Goal: Check status: Check status

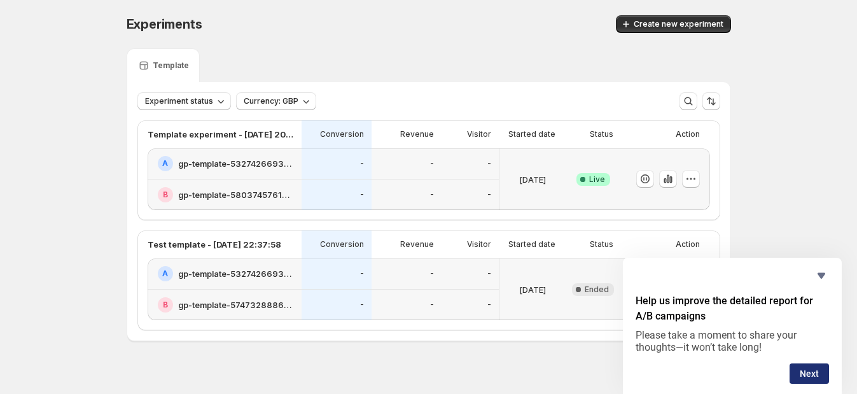
click at [802, 372] on button "Next" at bounding box center [809, 373] width 39 height 20
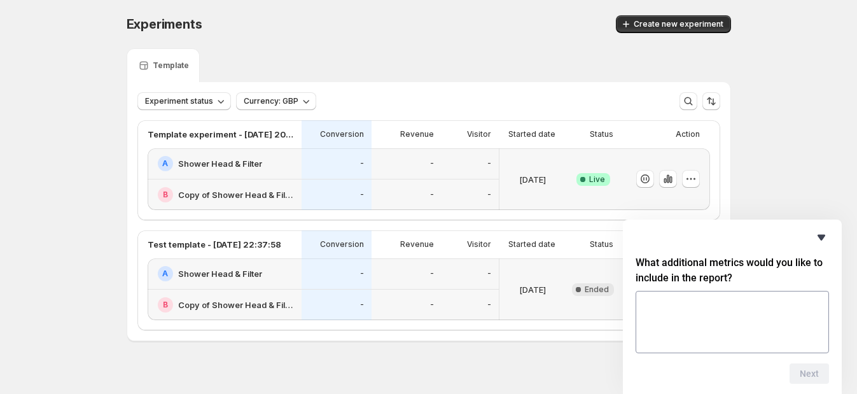
click at [822, 239] on icon "Hide survey" at bounding box center [822, 238] width 8 height 6
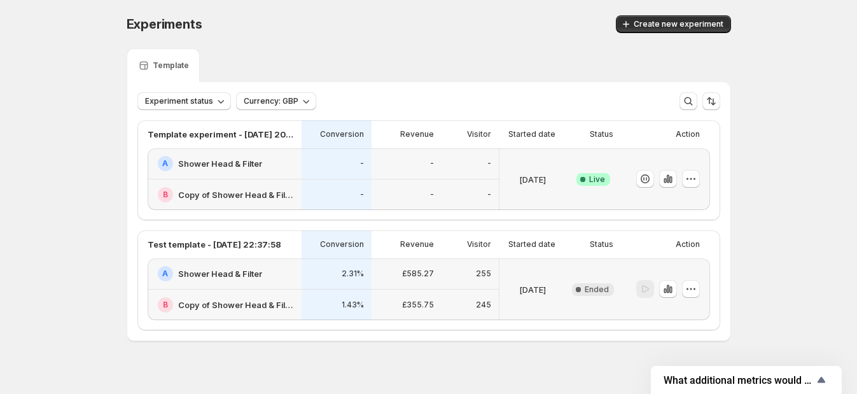
click at [248, 163] on h2 "Shower Head & Filter" at bounding box center [220, 163] width 84 height 13
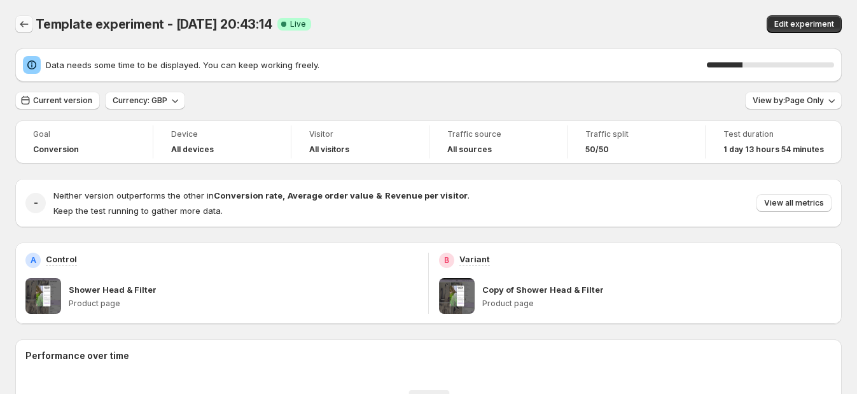
click at [29, 25] on icon "Back" at bounding box center [24, 24] width 13 height 13
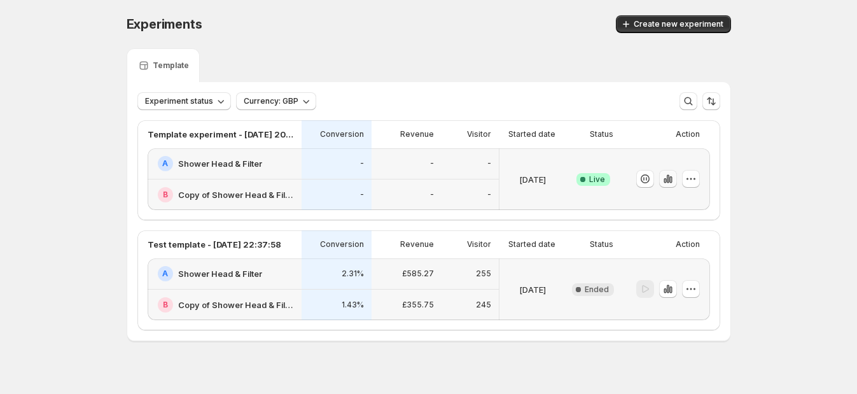
click at [671, 178] on icon "button" at bounding box center [668, 178] width 13 height 13
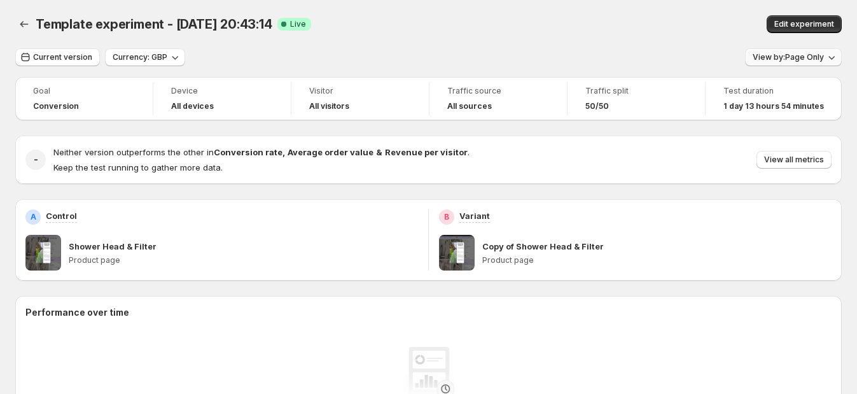
click at [796, 64] on button "View by: Page Only" at bounding box center [793, 57] width 97 height 18
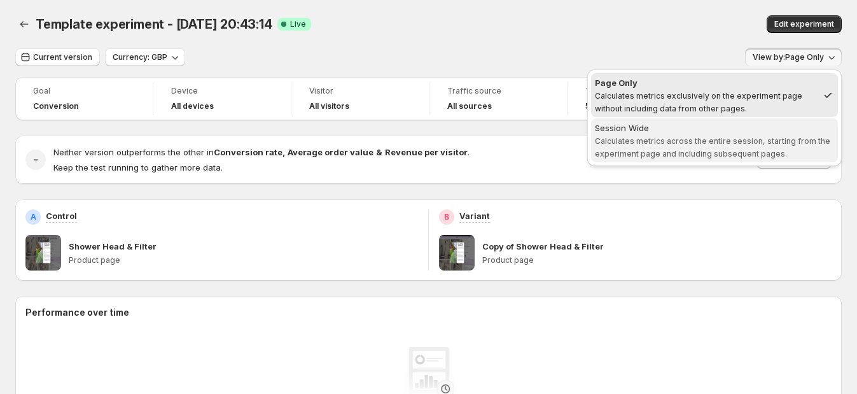
click at [757, 133] on div "Session Wide" at bounding box center [714, 128] width 239 height 13
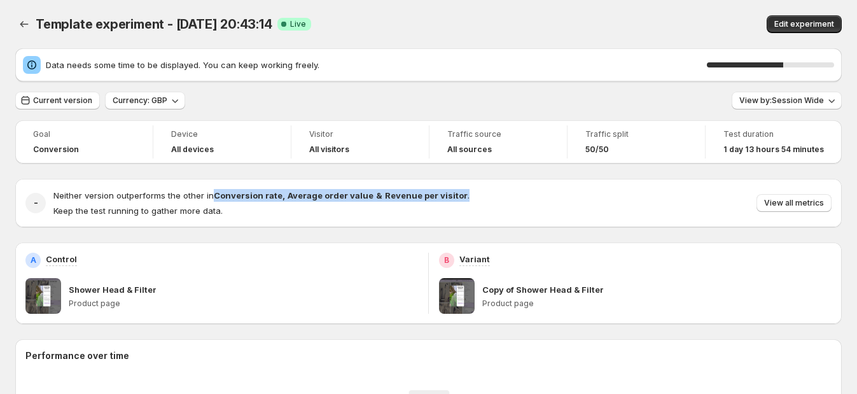
drag, startPoint x: 466, startPoint y: 198, endPoint x: 216, endPoint y: 199, distance: 249.5
click at [216, 199] on div "Neither version outperforms the other in Conversion rate , Average order value …" at bounding box center [442, 203] width 778 height 28
click at [216, 199] on strong "Conversion rate" at bounding box center [248, 195] width 69 height 10
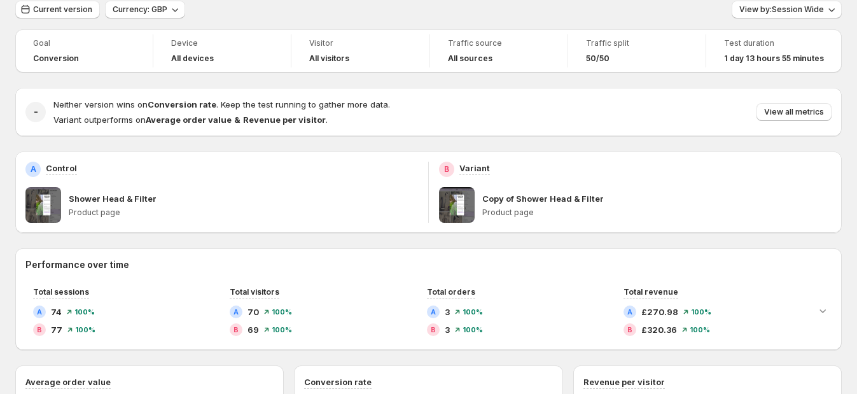
scroll to position [20, 0]
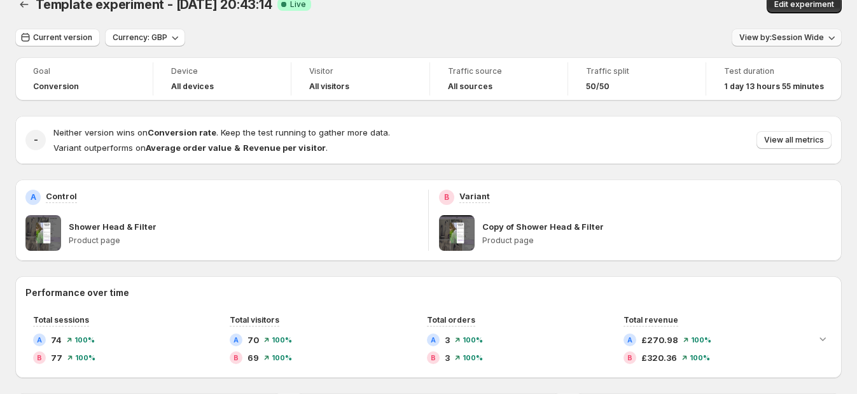
click at [782, 43] on button "View by: Session Wide" at bounding box center [787, 38] width 110 height 18
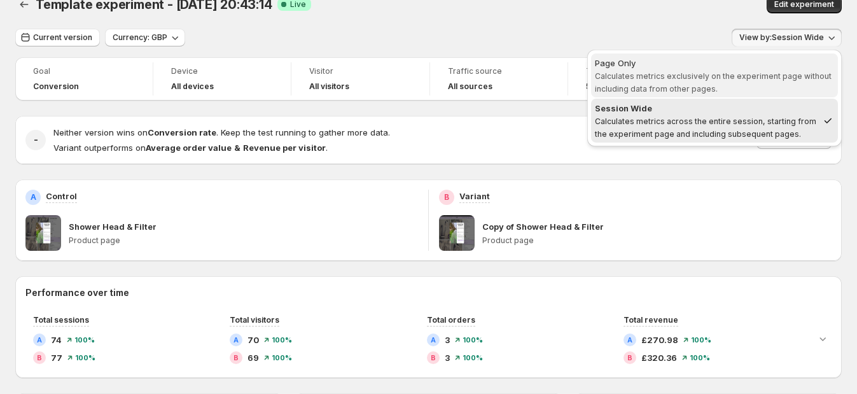
click at [741, 76] on span "Calculates metrics exclusively on the experiment page without including data fr…" at bounding box center [713, 82] width 237 height 22
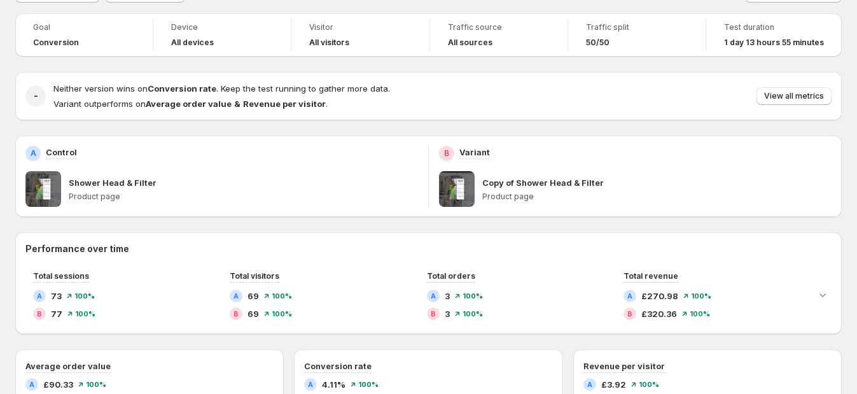
scroll to position [0, 0]
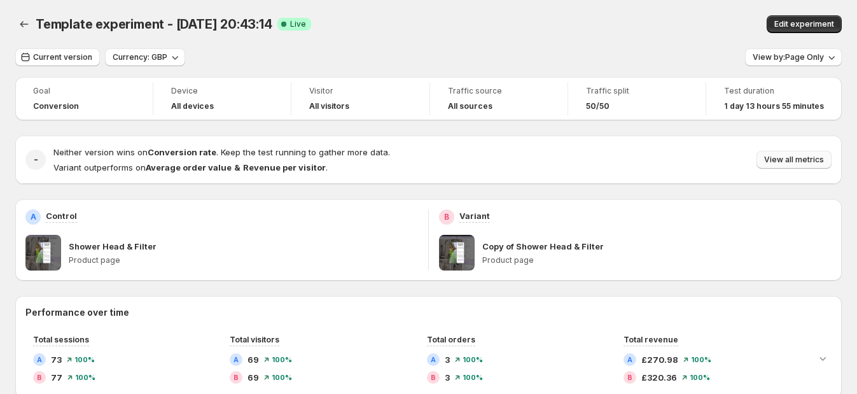
click at [791, 153] on button "View all metrics" at bounding box center [794, 160] width 75 height 18
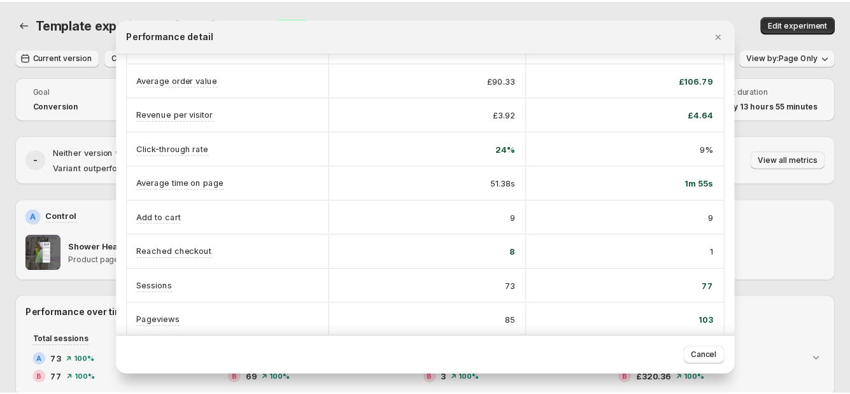
scroll to position [182, 0]
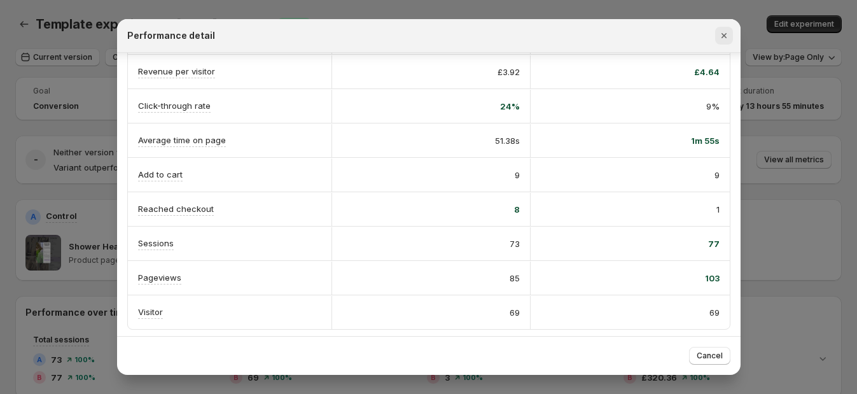
click at [718, 37] on icon "Close" at bounding box center [724, 35] width 13 height 13
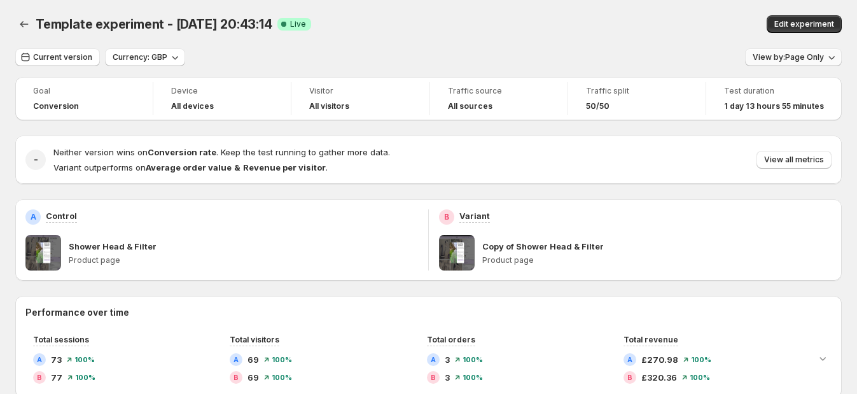
click at [778, 59] on span "View by: Page Only" at bounding box center [788, 57] width 71 height 10
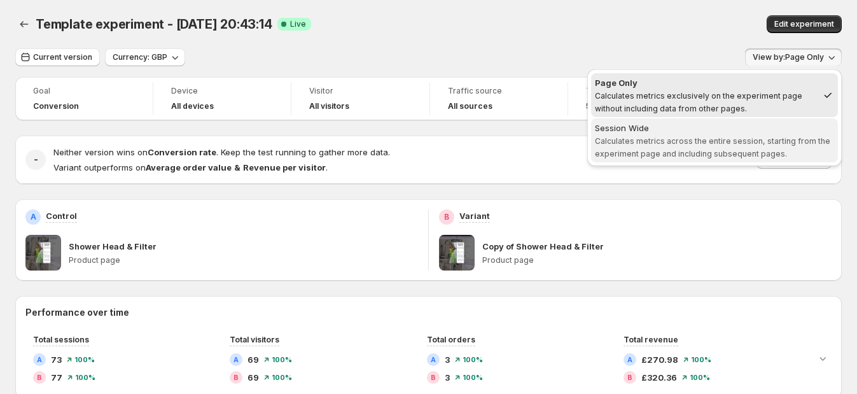
click at [709, 130] on div "Session Wide" at bounding box center [714, 128] width 239 height 13
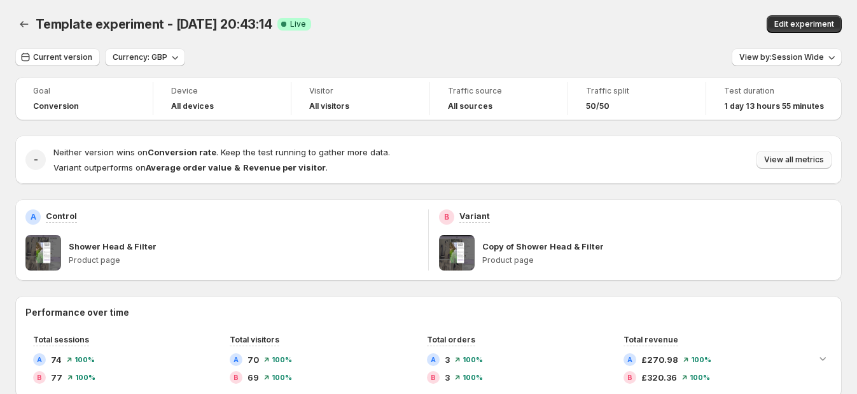
click at [786, 158] on span "View all metrics" at bounding box center [794, 160] width 60 height 10
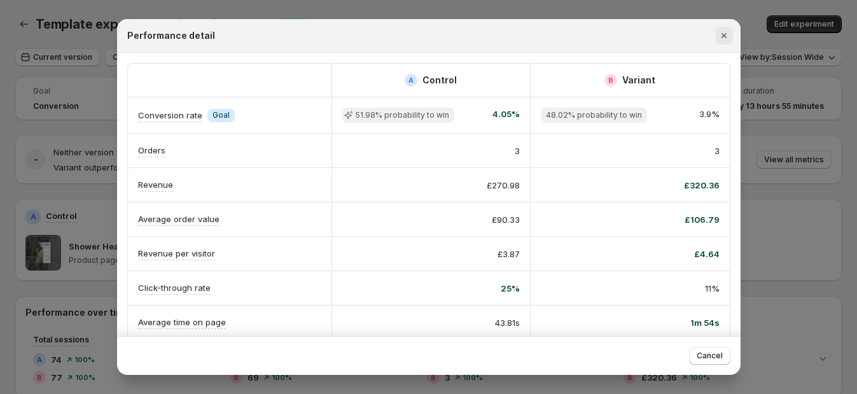
click at [727, 32] on icon "Close" at bounding box center [724, 35] width 13 height 13
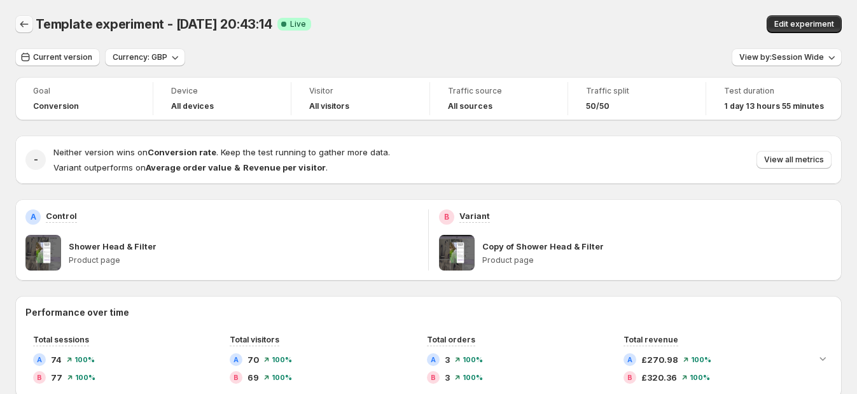
click at [19, 21] on icon "Back" at bounding box center [24, 24] width 13 height 13
